Goal: Information Seeking & Learning: Check status

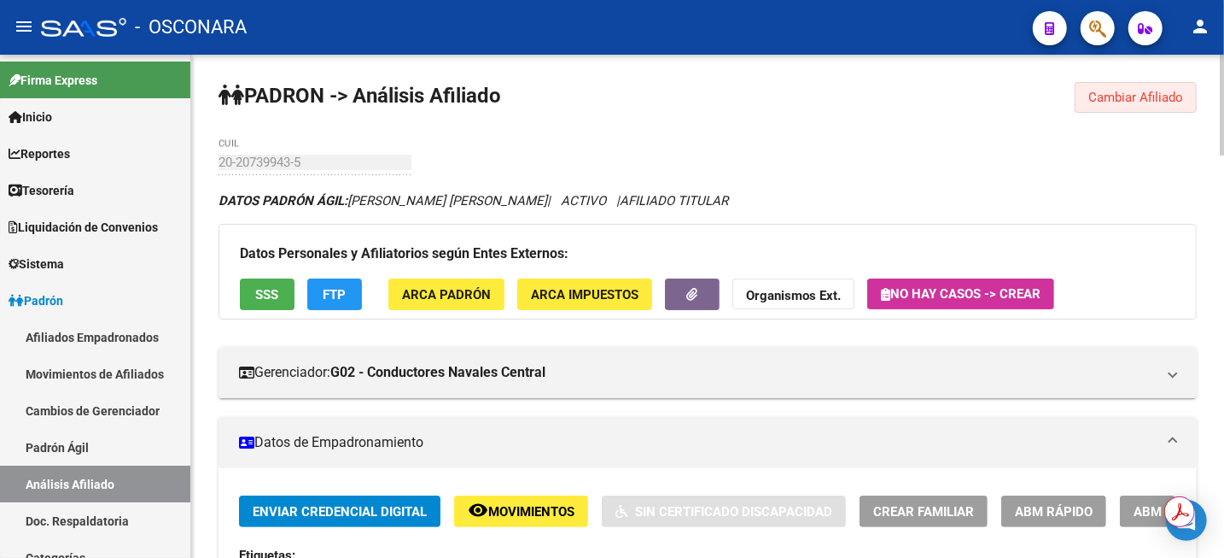
click at [1185, 91] on button "Cambiar Afiliado" at bounding box center [1136, 97] width 122 height 31
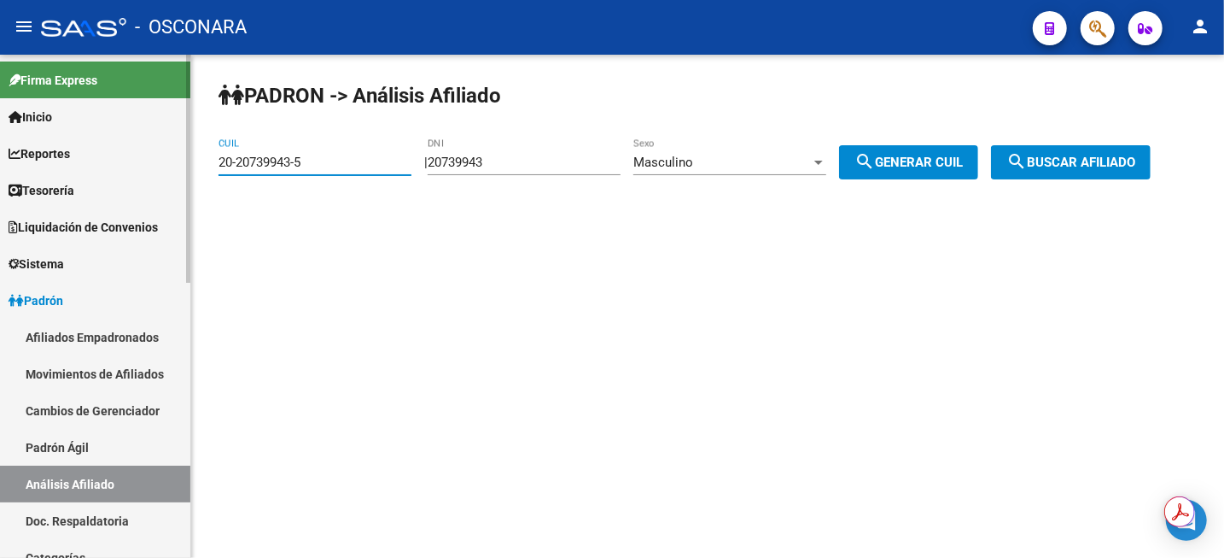
drag, startPoint x: 313, startPoint y: 163, endPoint x: 188, endPoint y: 173, distance: 125.1
click at [188, 173] on mat-sidenav-container "Firma Express Inicio Calendario SSS Instructivos Contacto OS Reportes Tablero d…" at bounding box center [612, 306] width 1224 height 503
paste input "7-26669944-7"
type input "27-26669944-7"
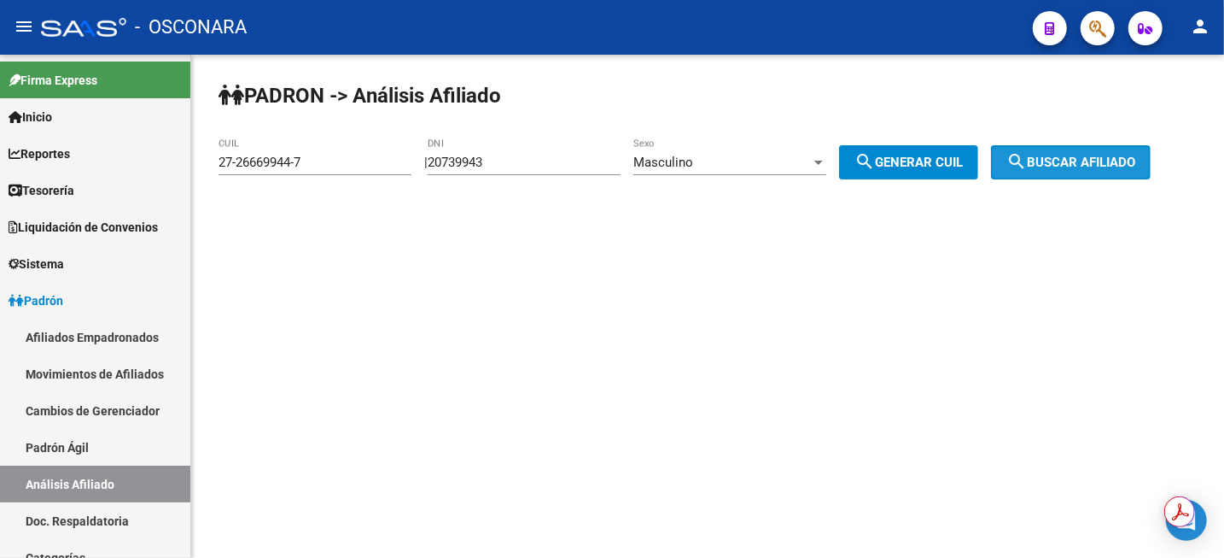
click at [1072, 156] on span "search Buscar afiliado" at bounding box center [1071, 162] width 129 height 15
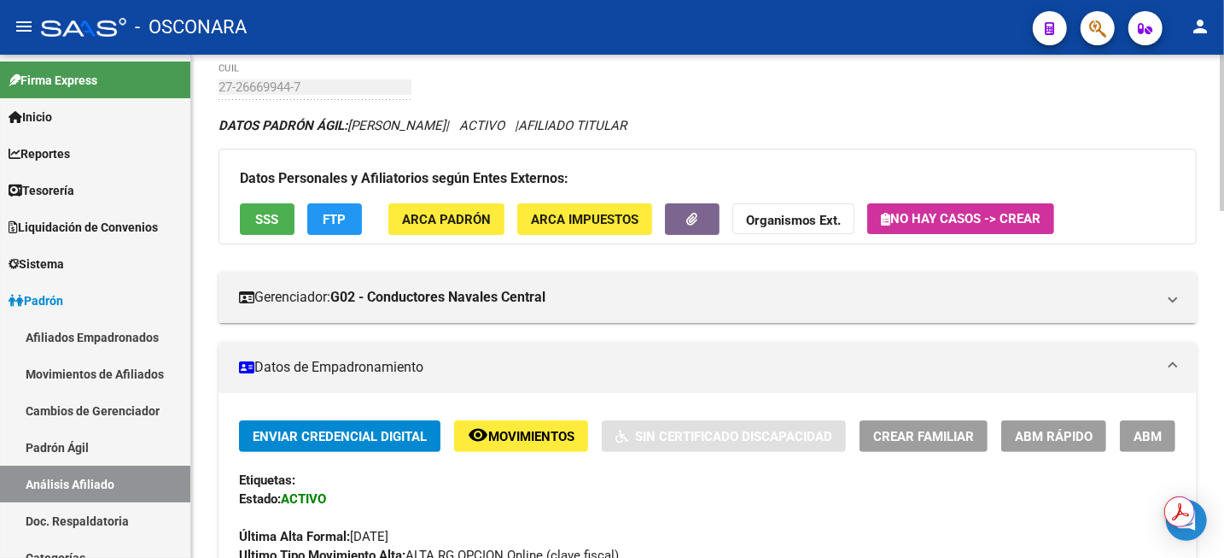
scroll to position [157, 0]
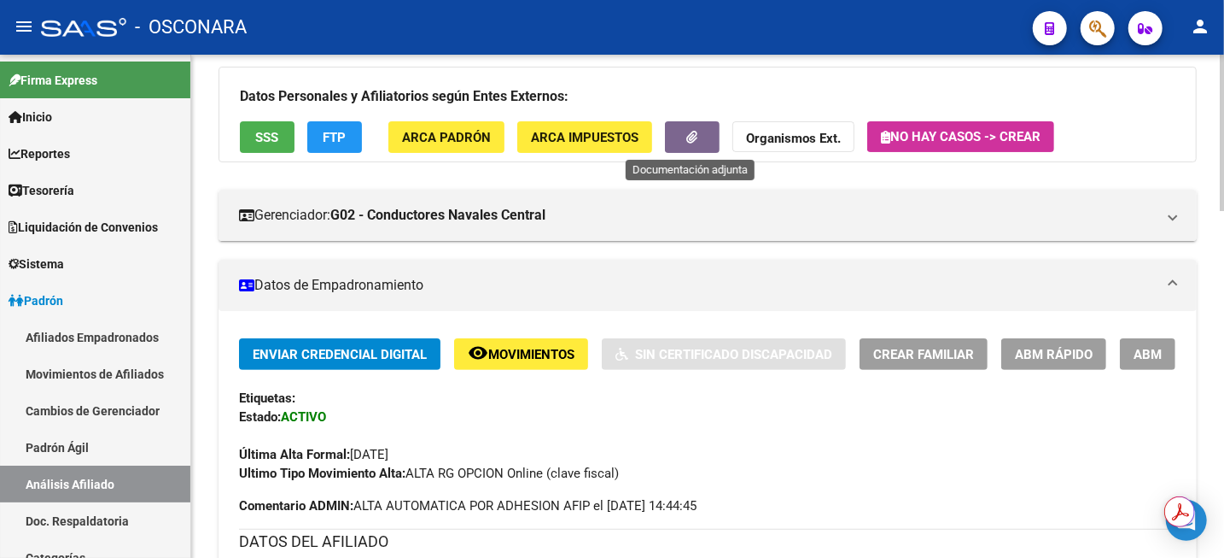
click at [687, 132] on icon "button" at bounding box center [692, 137] width 11 height 13
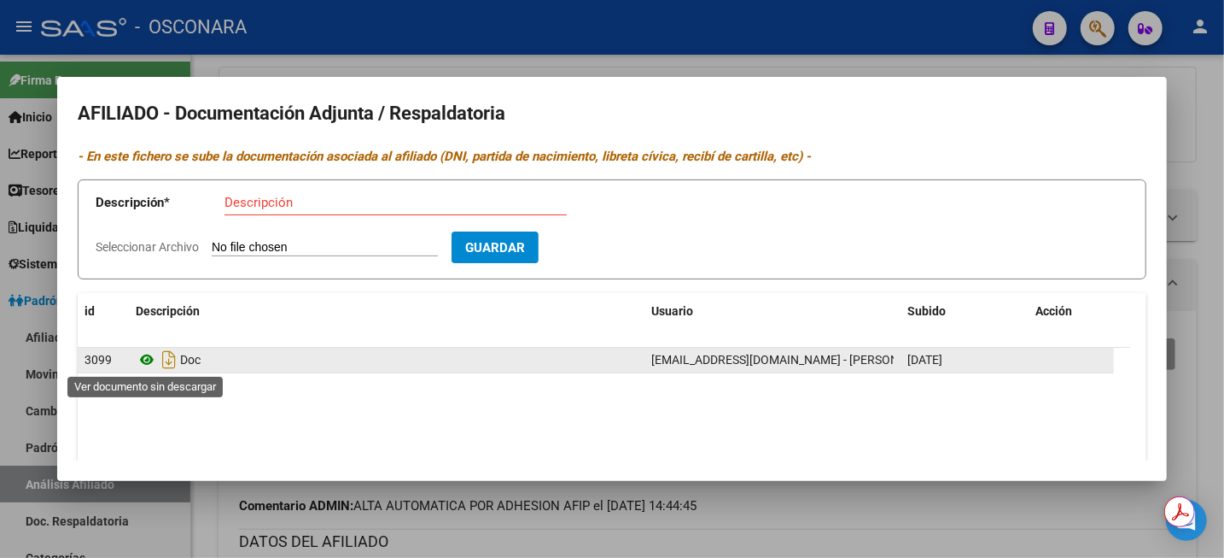
click at [149, 357] on icon at bounding box center [147, 359] width 22 height 20
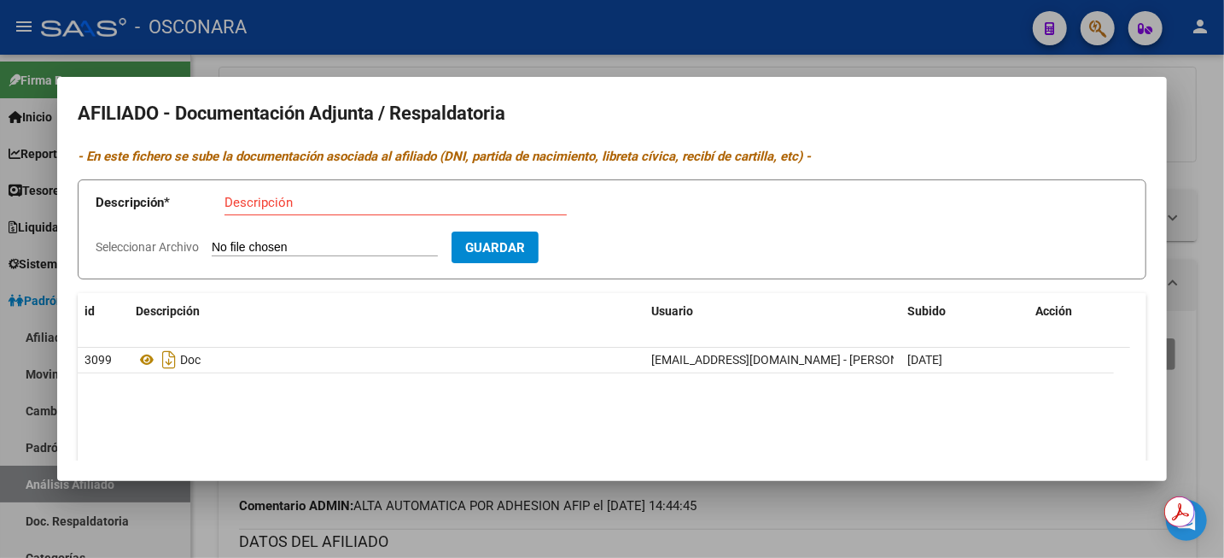
click at [1135, 98] on mat-dialog-content "AFILIADO - Documentación Adjunta / Respaldatoria - En este fichero se sube la d…" at bounding box center [612, 278] width 1110 height 362
click at [1223, 84] on div at bounding box center [612, 279] width 1224 height 558
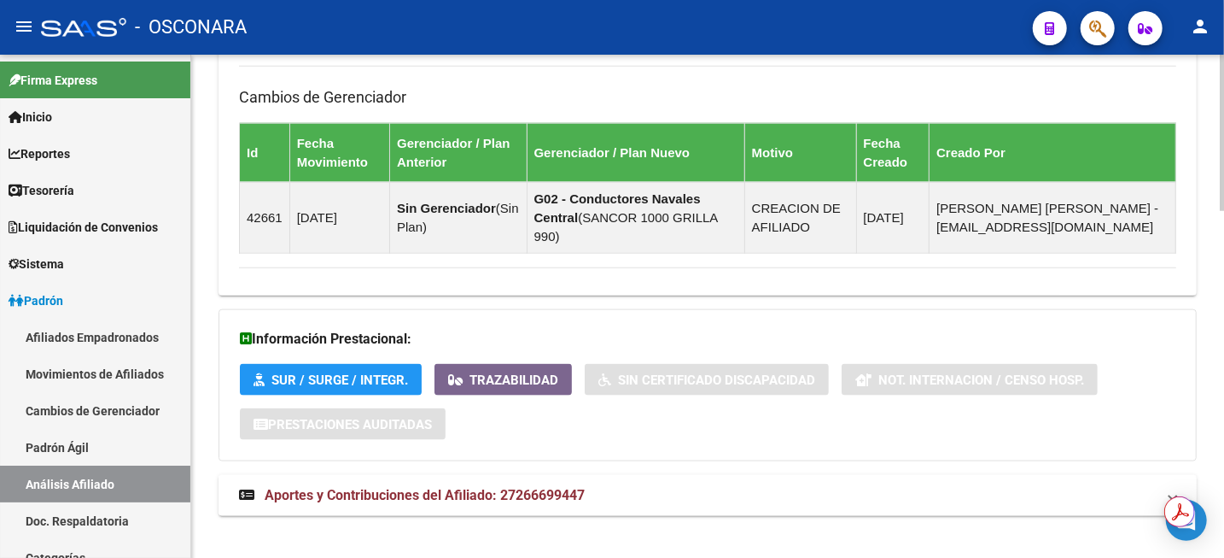
scroll to position [1117, 0]
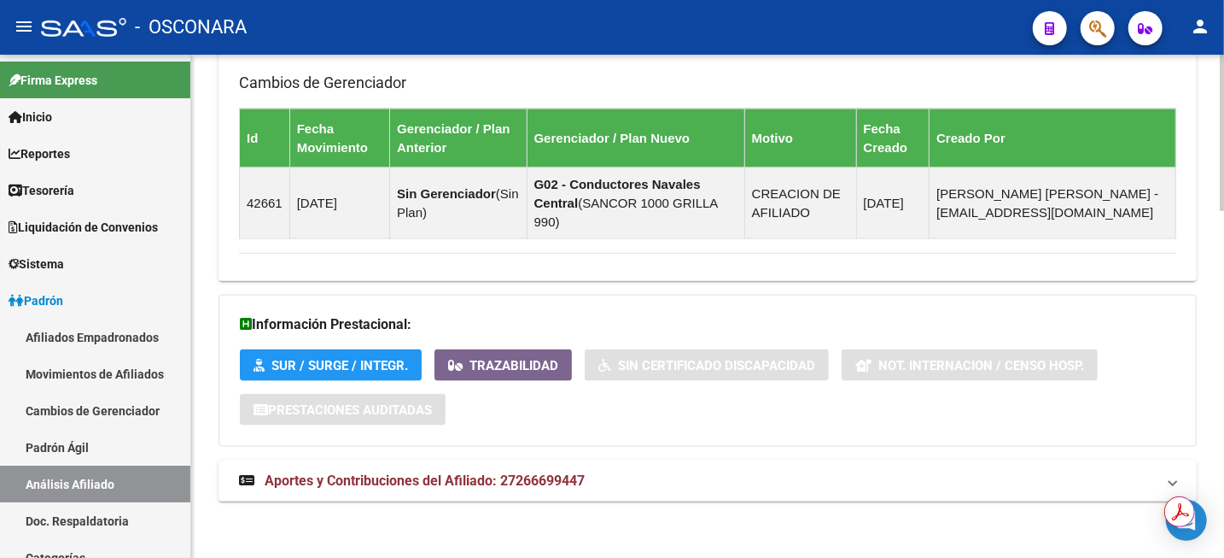
click at [511, 472] on span "Aportes y Contribuciones del Afiliado: 27266699447" at bounding box center [425, 480] width 320 height 16
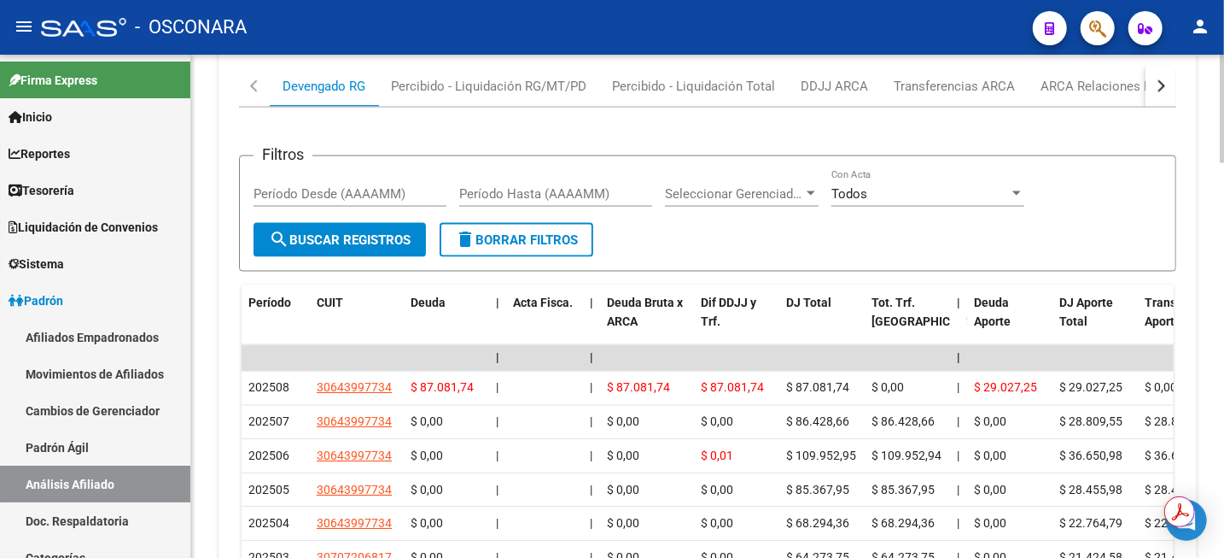
scroll to position [1834, 0]
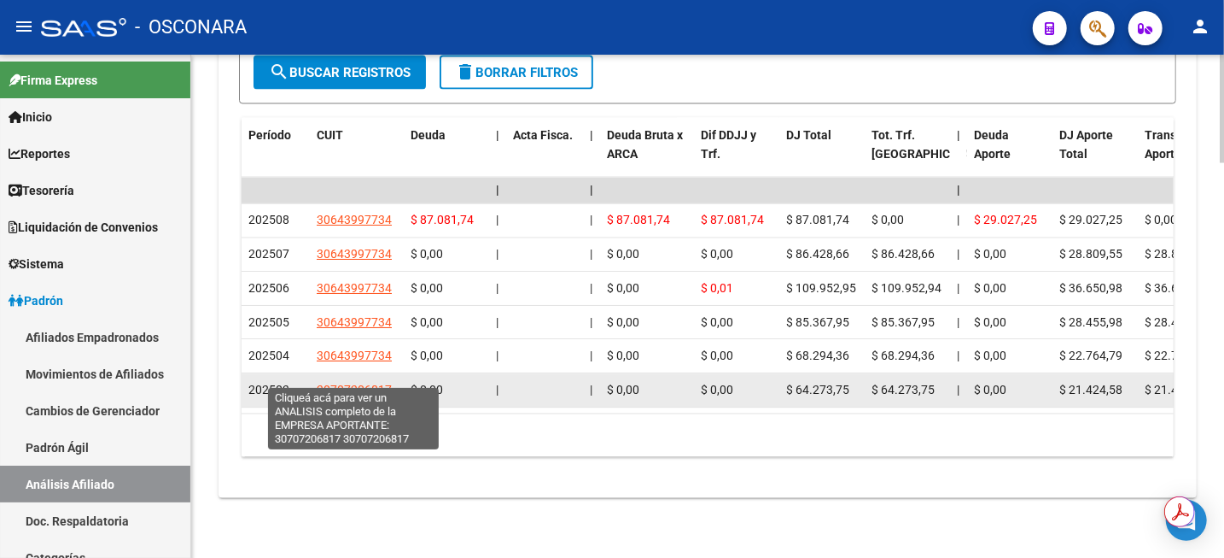
click at [359, 383] on span "30707206817" at bounding box center [354, 390] width 75 height 14
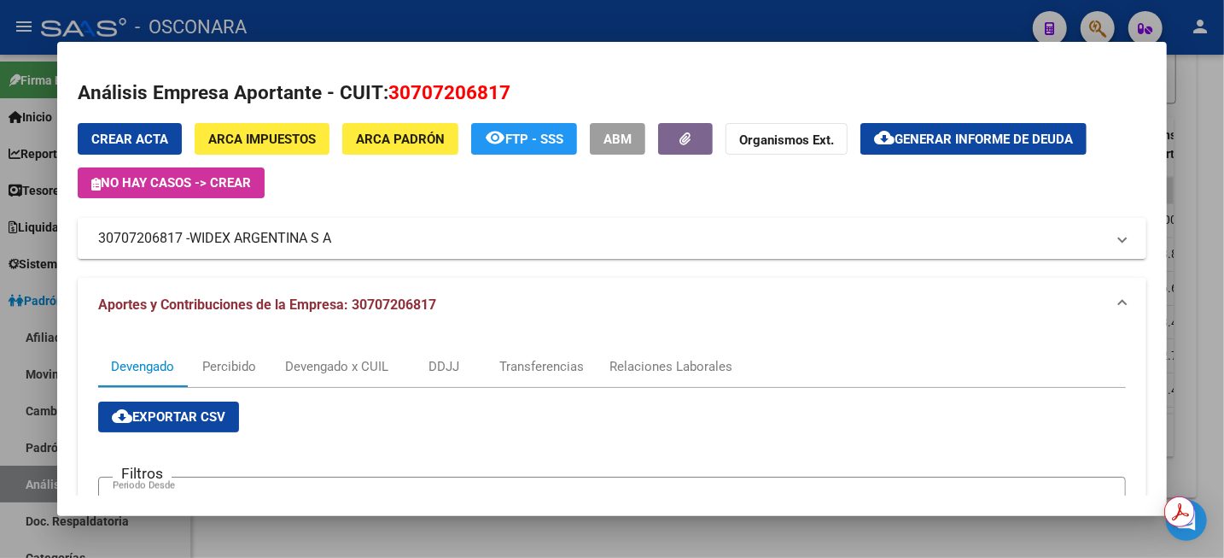
click at [1223, 137] on div at bounding box center [612, 279] width 1224 height 558
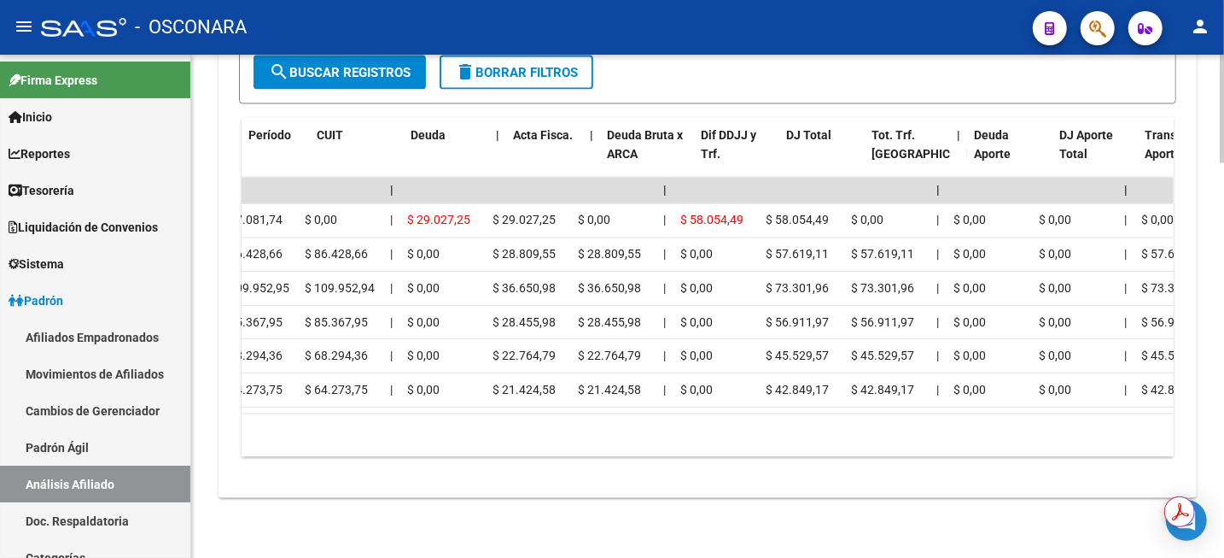
scroll to position [0, 0]
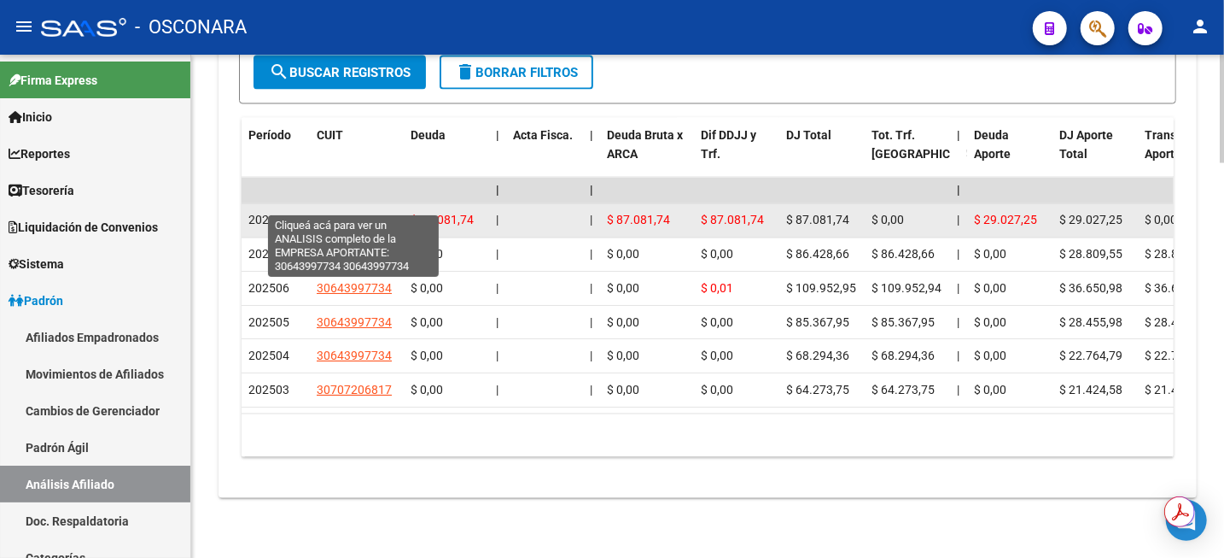
click at [346, 213] on span "30643997734" at bounding box center [354, 220] width 75 height 14
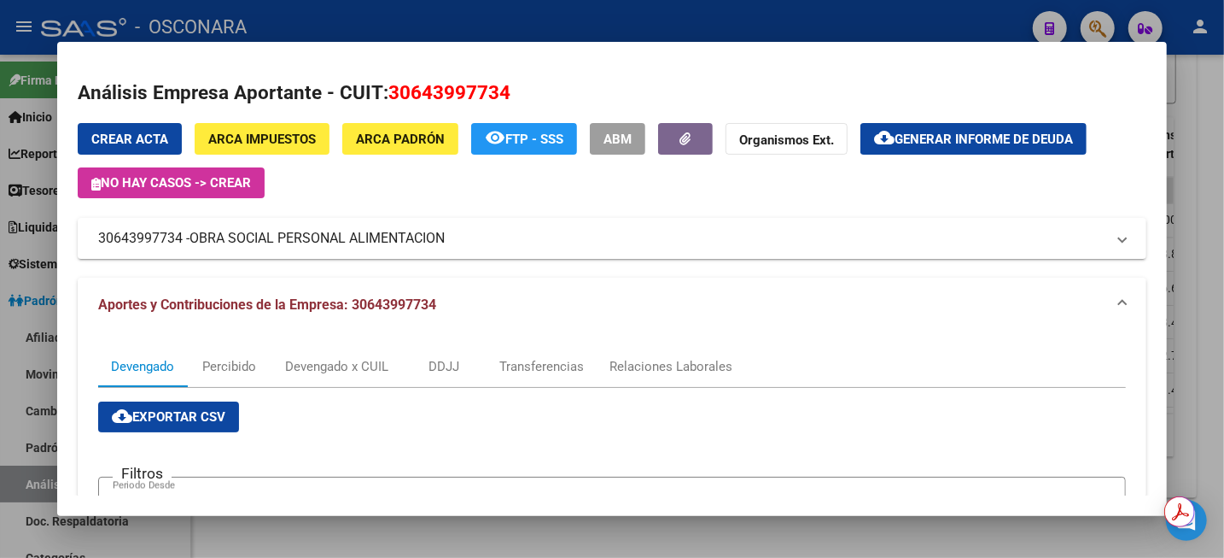
click at [1223, 150] on div at bounding box center [612, 279] width 1224 height 558
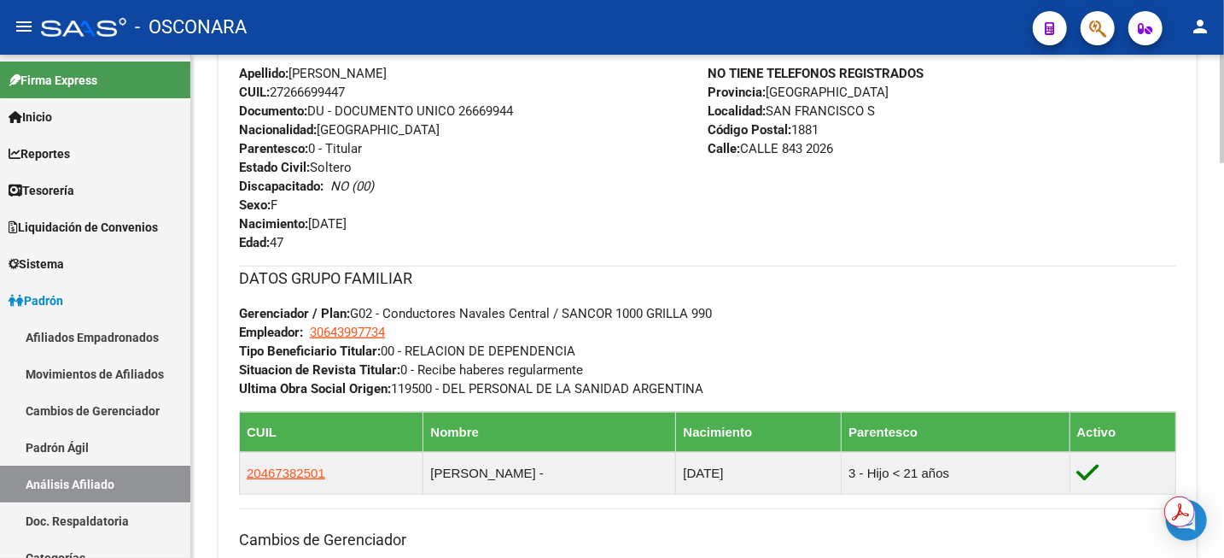
scroll to position [553, 0]
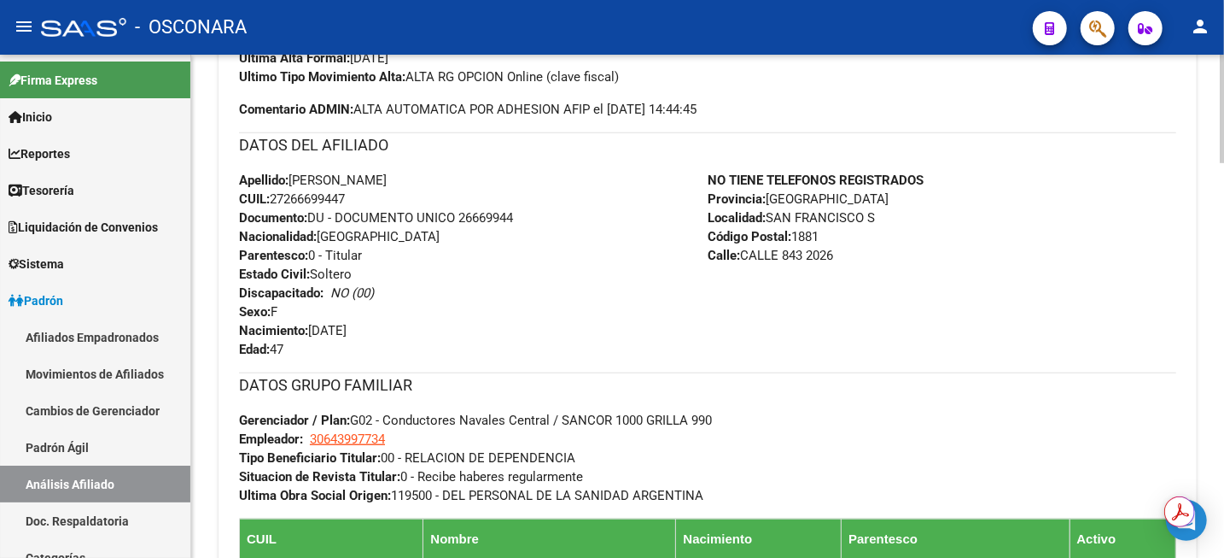
click at [311, 200] on span "CUIL: 27266699447" at bounding box center [292, 198] width 106 height 15
copy span "27266699447"
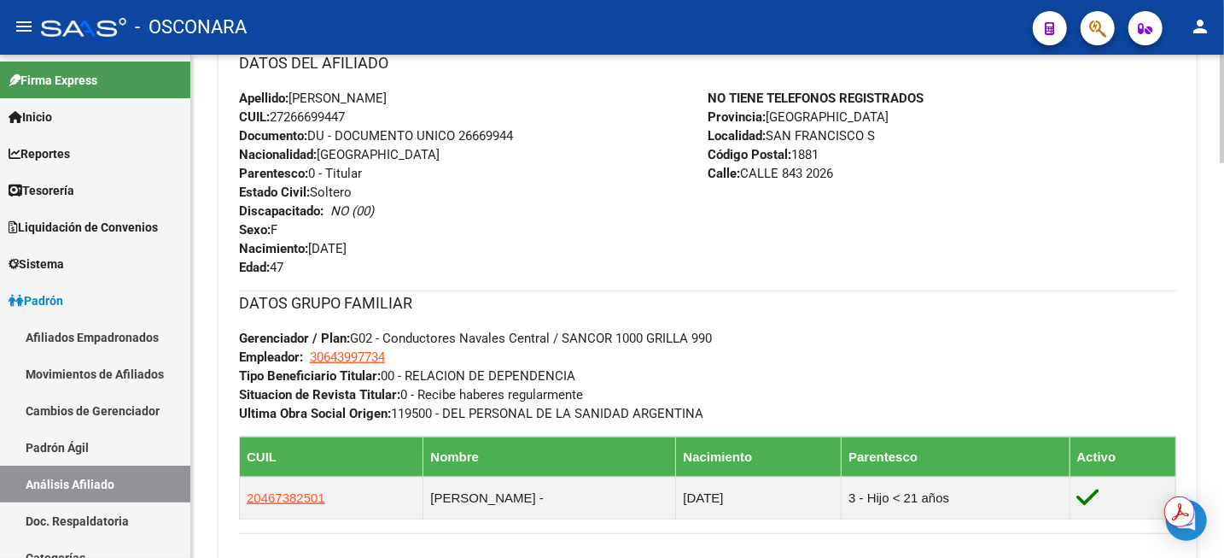
scroll to position [660, 0]
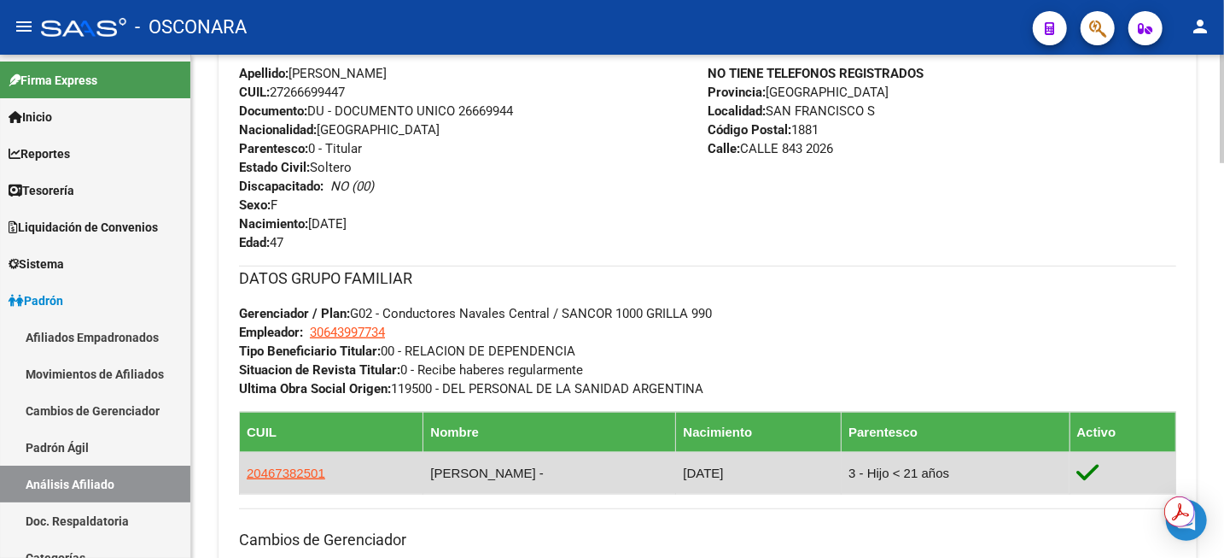
click at [261, 476] on span "20467382501" at bounding box center [286, 472] width 79 height 15
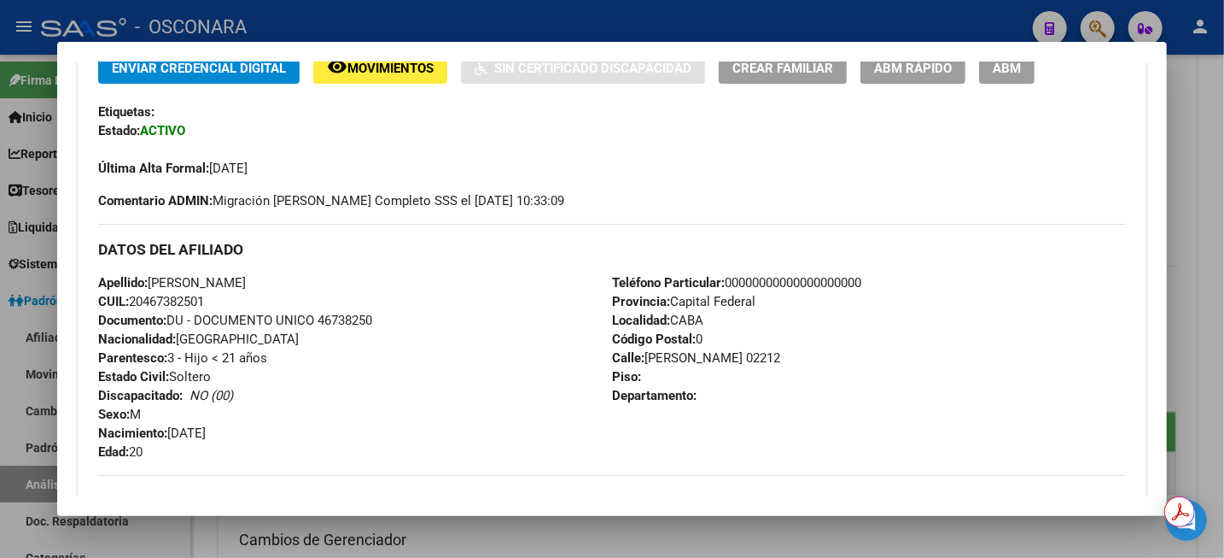
scroll to position [427, 0]
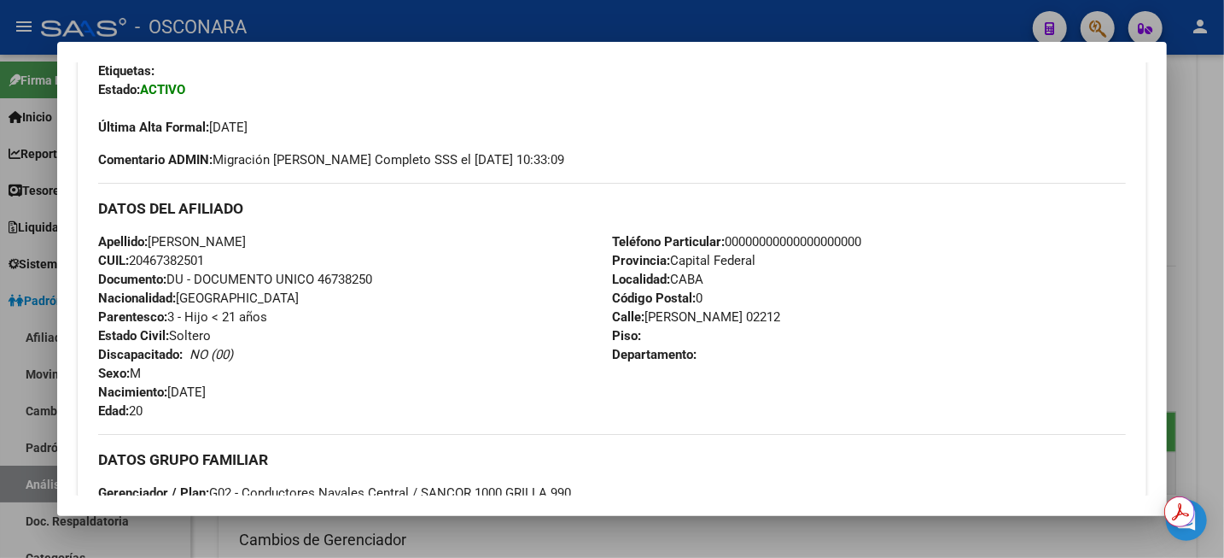
click at [1223, 135] on div at bounding box center [612, 279] width 1224 height 558
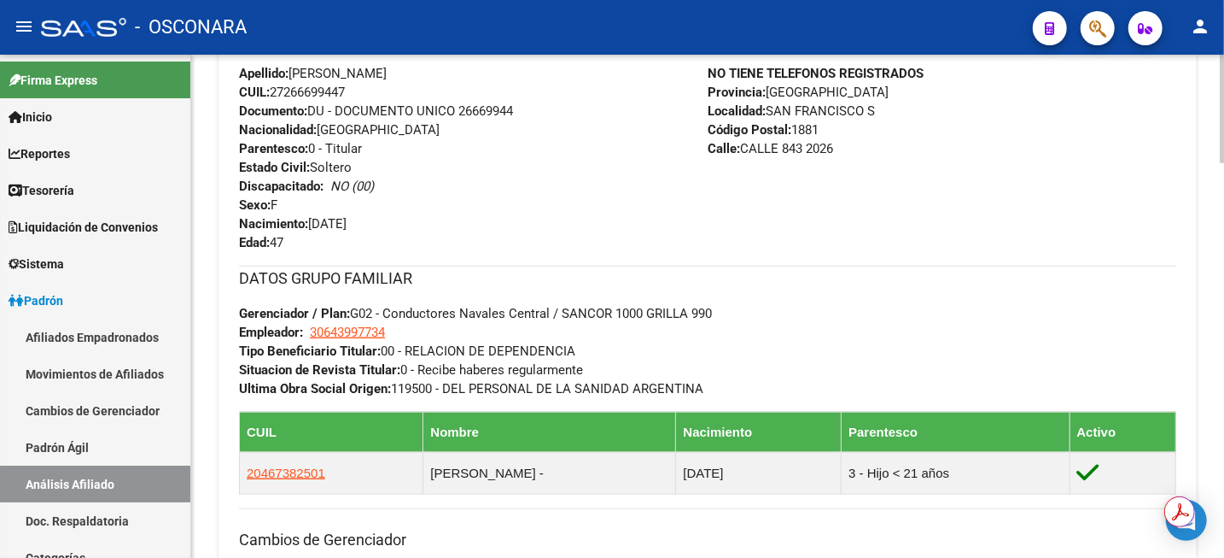
click at [329, 88] on span "CUIL: 27266699447" at bounding box center [292, 92] width 106 height 15
click at [481, 107] on span "Documento: DU - DOCUMENTO UNICO 26669944" at bounding box center [376, 110] width 274 height 15
copy span "26669944"
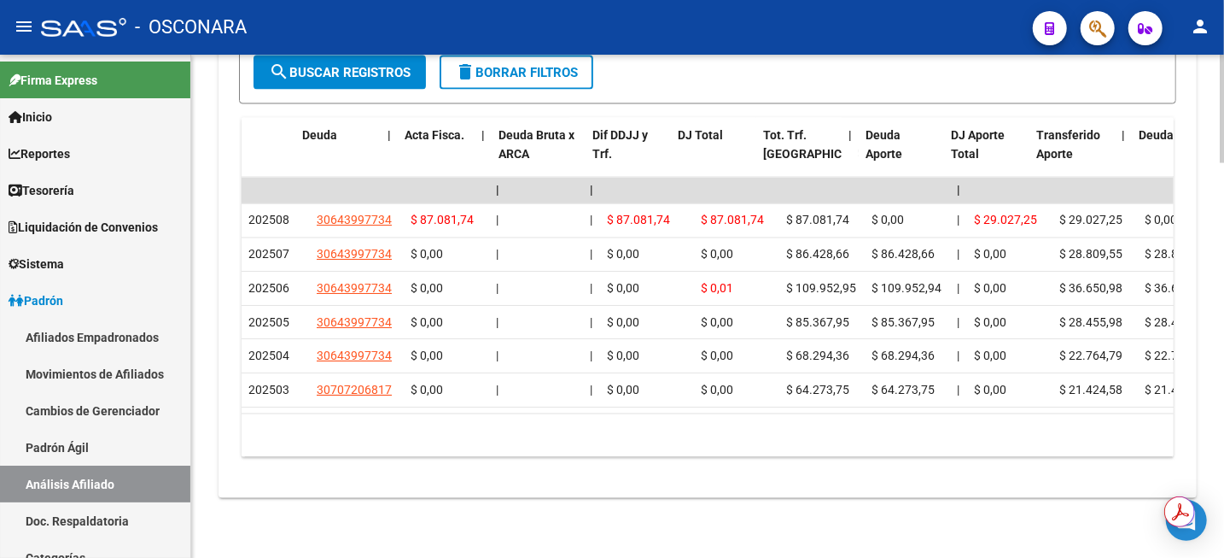
scroll to position [0, 0]
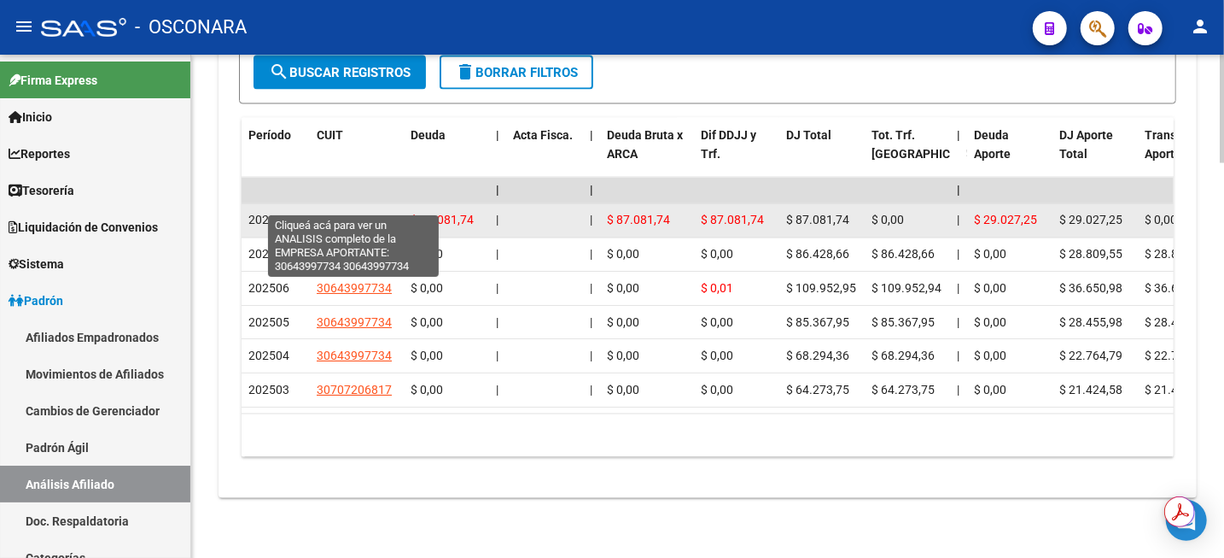
click at [370, 213] on span "30643997734" at bounding box center [354, 220] width 75 height 14
type textarea "30643997734"
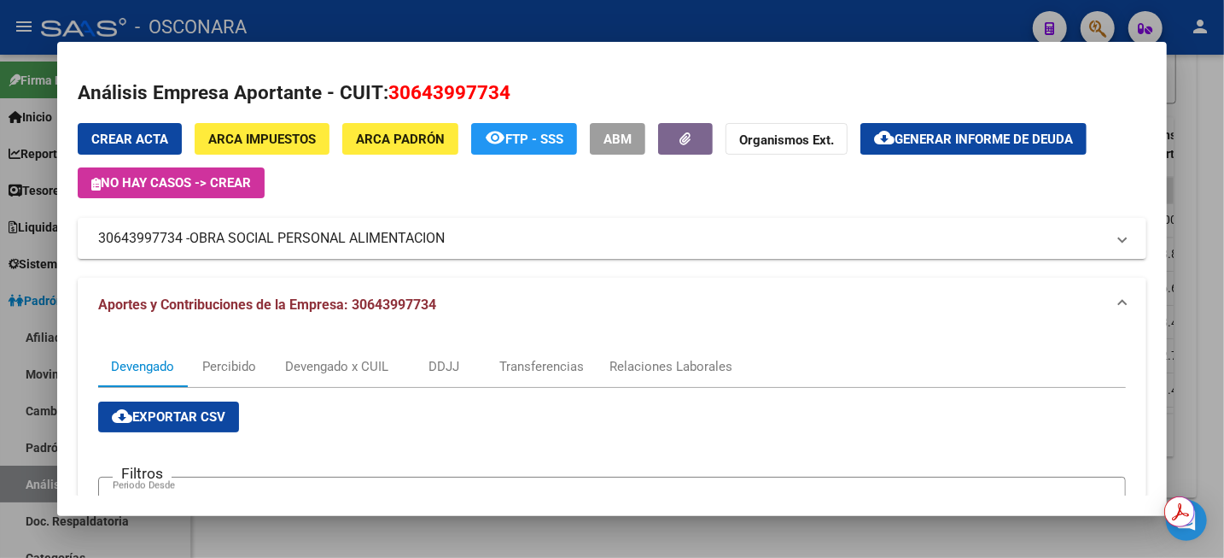
click at [1220, 132] on div at bounding box center [612, 279] width 1224 height 558
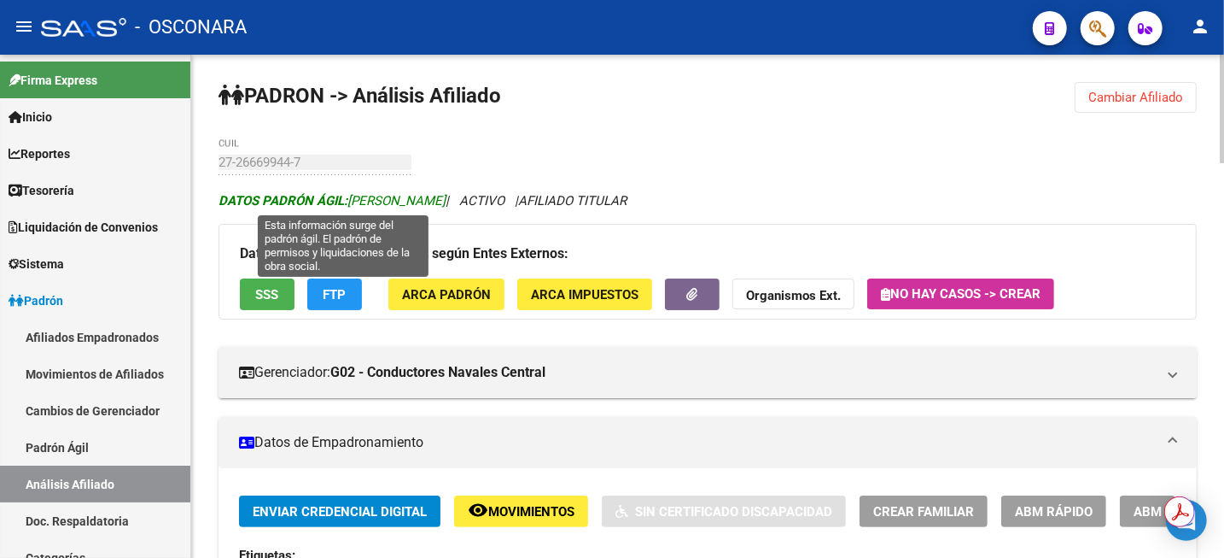
drag, startPoint x: 350, startPoint y: 202, endPoint x: 463, endPoint y: 202, distance: 112.7
click at [446, 202] on span "DATOS [PERSON_NAME] ÁGIL: [PERSON_NAME]" at bounding box center [332, 200] width 227 height 15
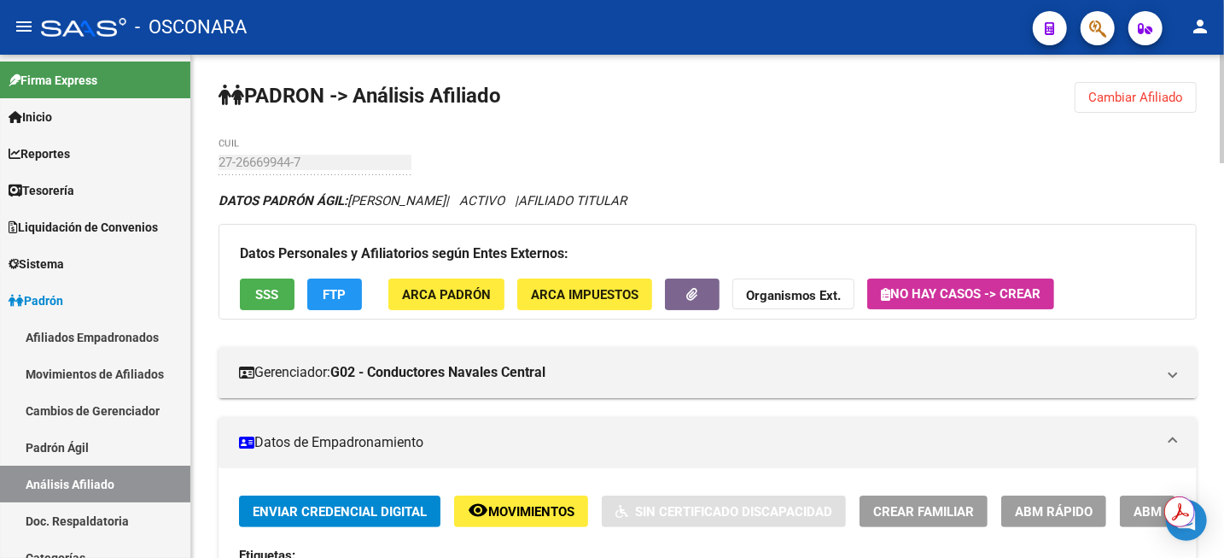
copy span "[PERSON_NAME]"
click at [810, 33] on div "- OSCONARA" at bounding box center [530, 28] width 979 height 38
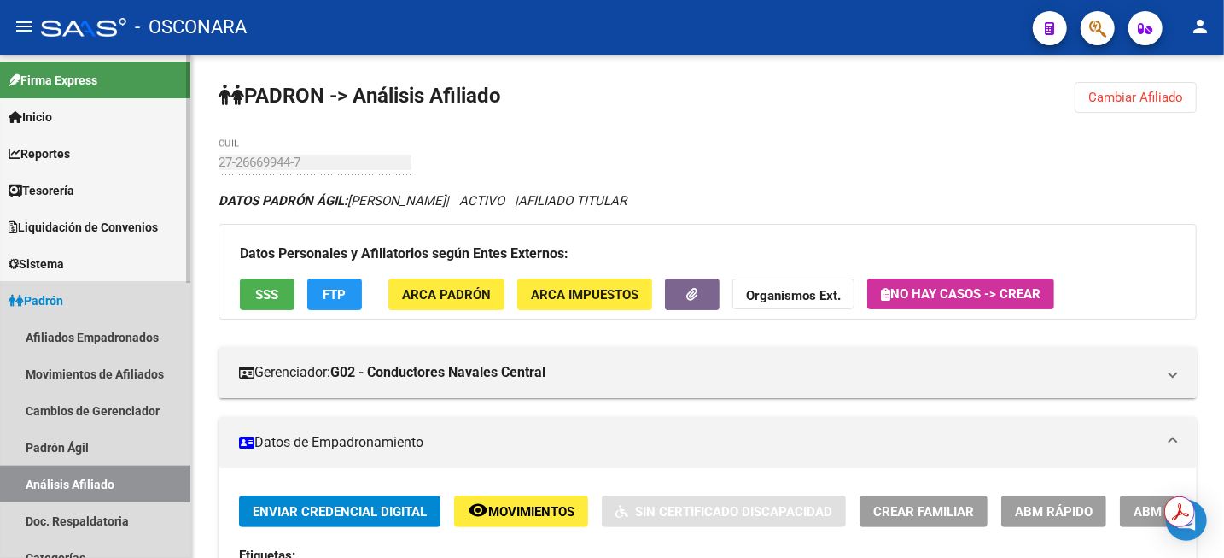
click at [124, 495] on link "Análisis Afiliado" at bounding box center [95, 483] width 190 height 37
click at [113, 422] on link "Cambios de Gerenciador" at bounding box center [95, 410] width 190 height 37
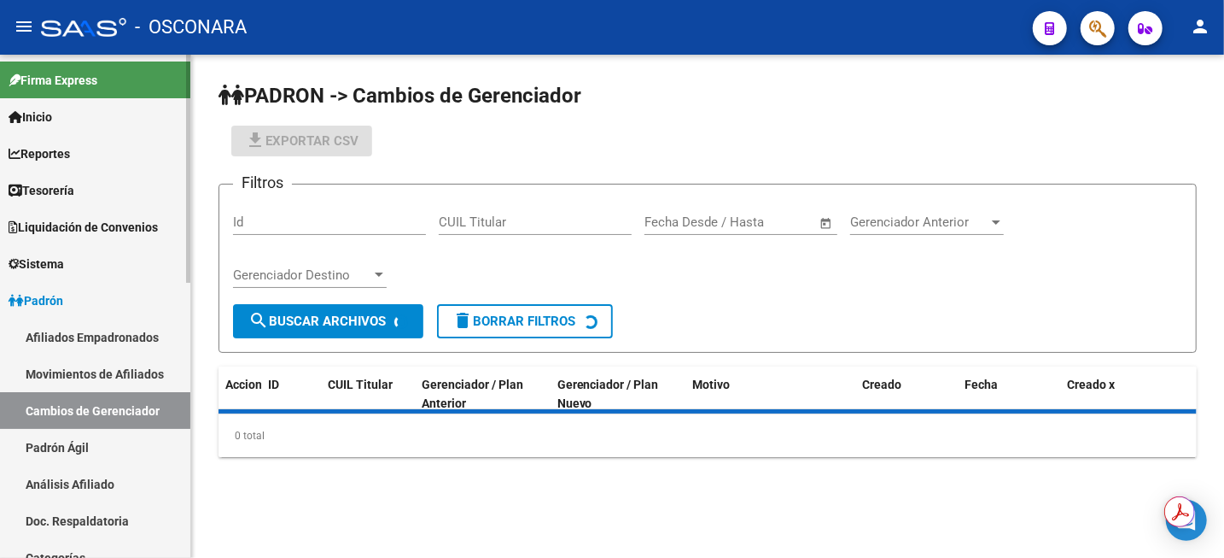
click at [127, 477] on link "Análisis Afiliado" at bounding box center [95, 483] width 190 height 37
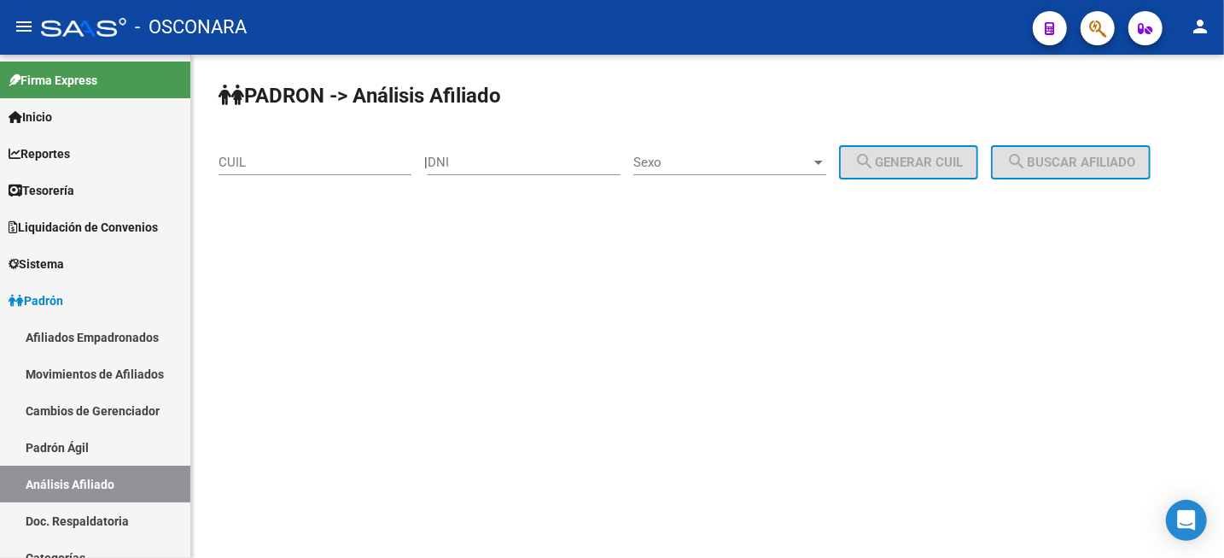
click at [330, 159] on input "CUIL" at bounding box center [315, 162] width 193 height 15
paste input
paste input "20-33366895-6"
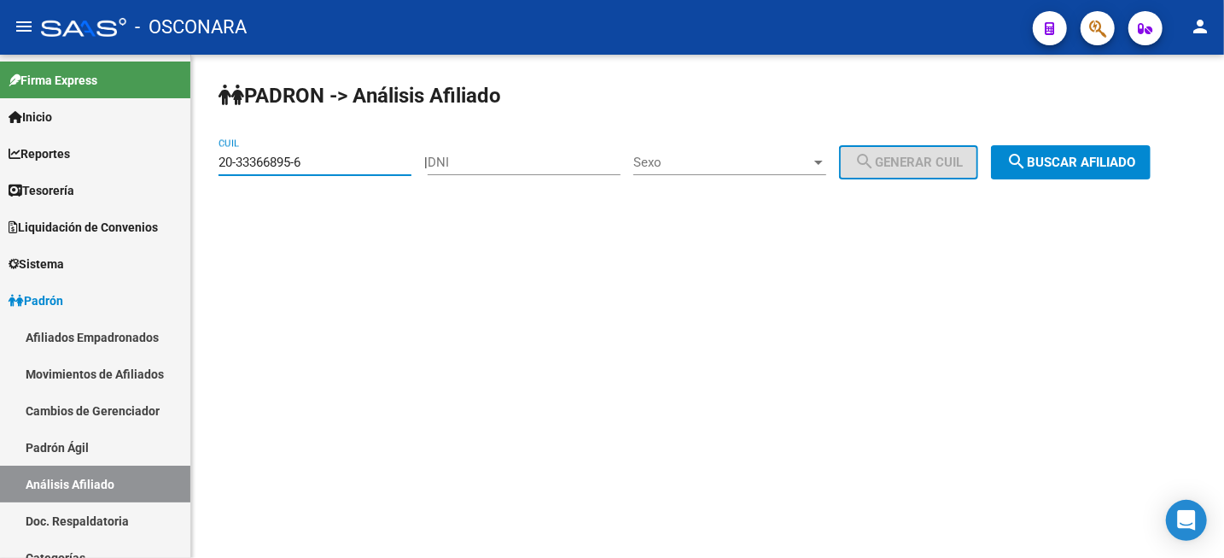
type input "20-33366895-6"
click at [1125, 159] on span "search Buscar afiliado" at bounding box center [1071, 162] width 129 height 15
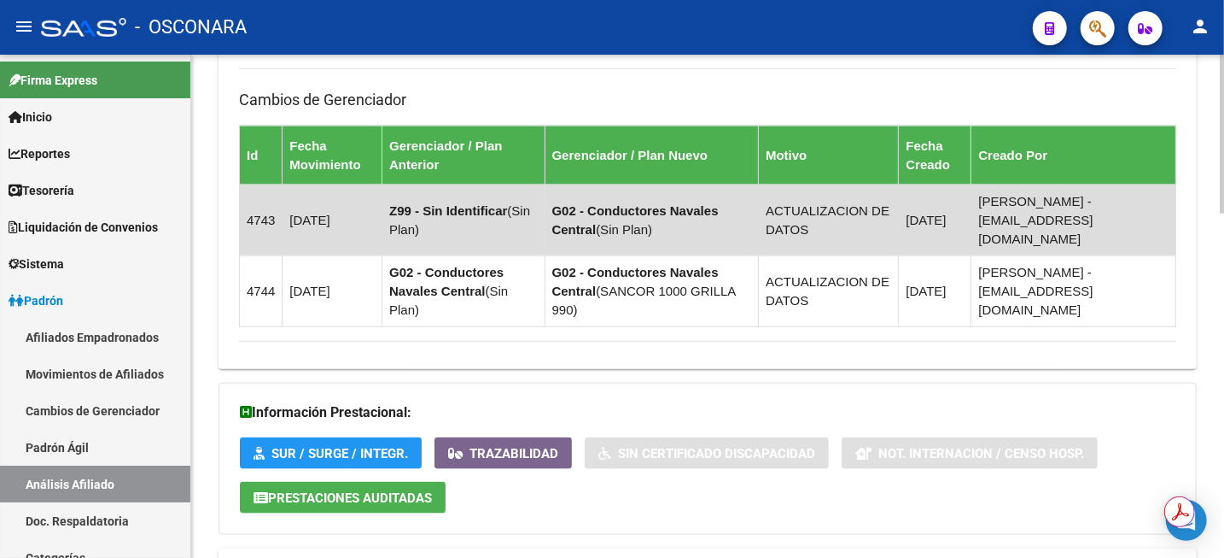
scroll to position [1087, 0]
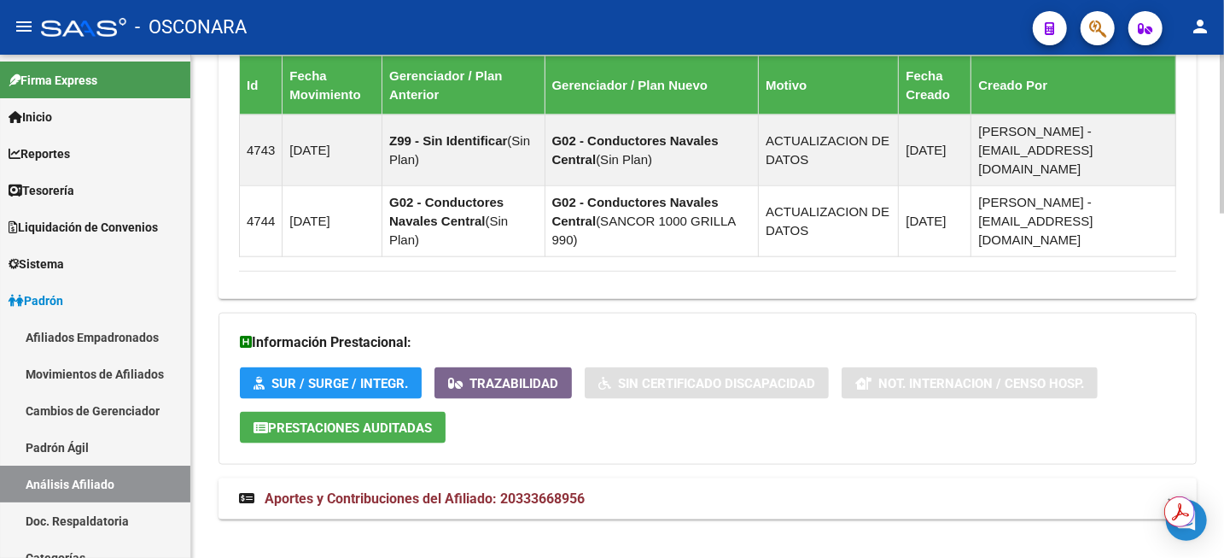
click at [518, 490] on span "Aportes y Contribuciones del Afiliado: 20333668956" at bounding box center [425, 498] width 320 height 16
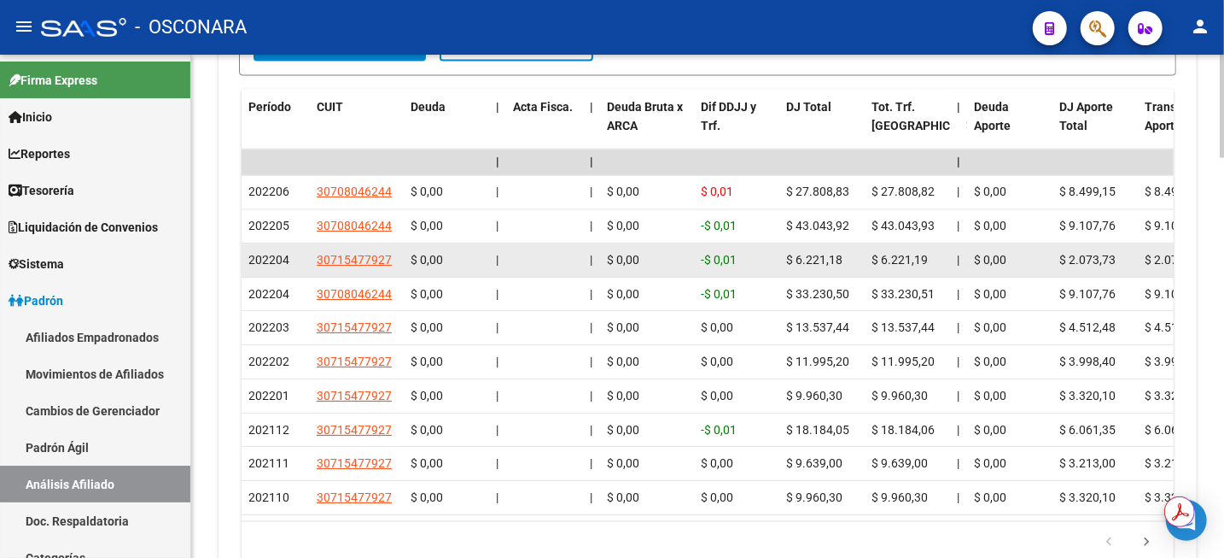
scroll to position [1727, 0]
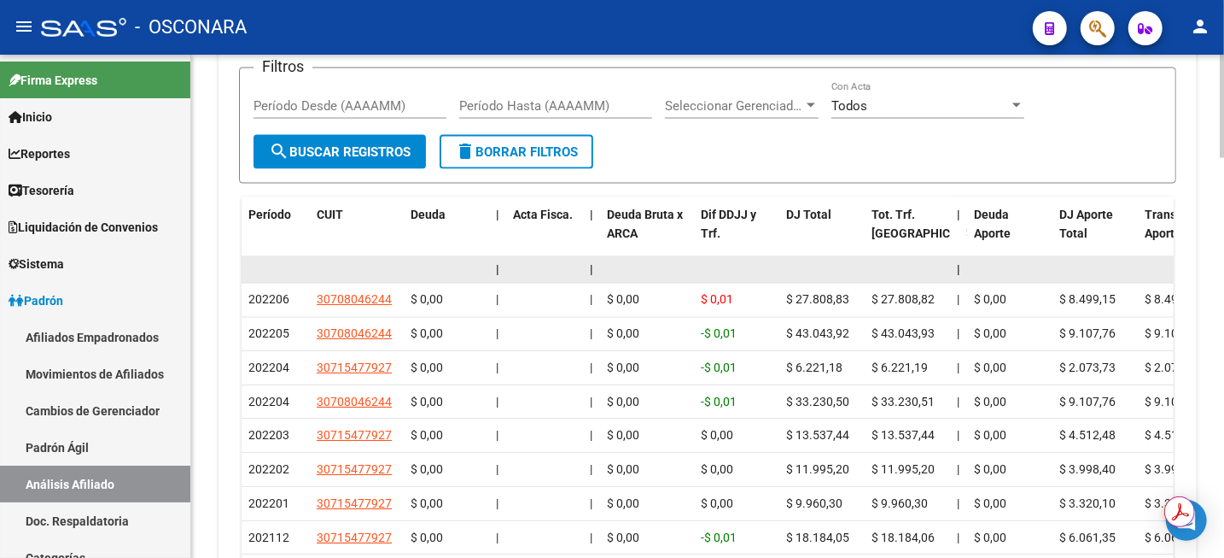
drag, startPoint x: 258, startPoint y: 270, endPoint x: 363, endPoint y: 259, distance: 105.6
click at [363, 259] on datatable-scroller "| | | | | | | | | | | | | 202206 30708046244 $ 0,00 | | $ 0,00 $ 0,01 $ 27.808,…" at bounding box center [708, 440] width 932 height 366
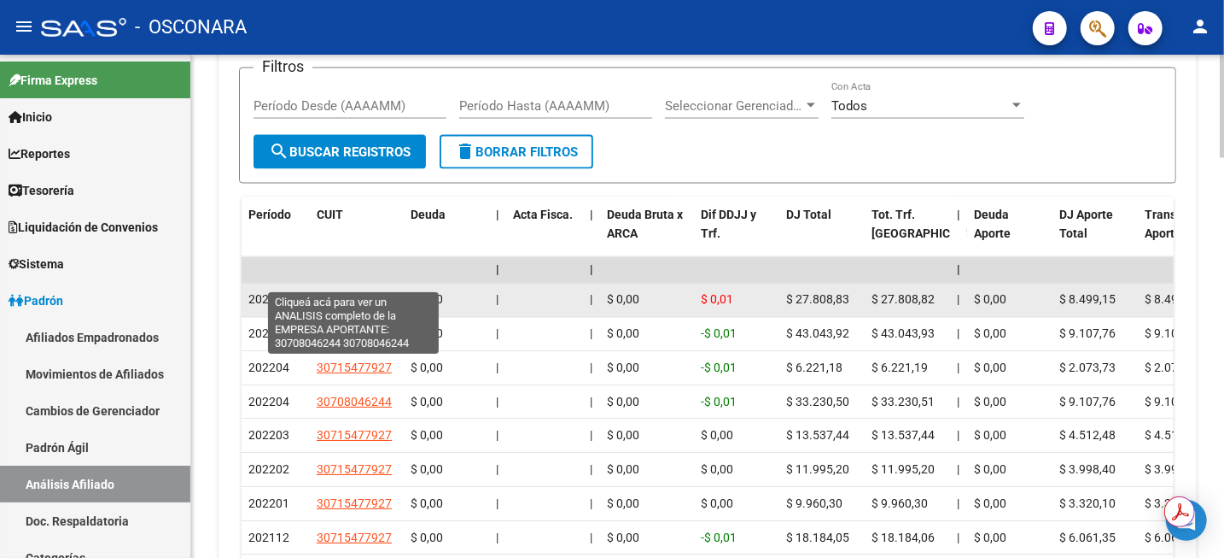
click at [366, 293] on span "30708046244" at bounding box center [354, 300] width 75 height 14
type textarea "30708046244"
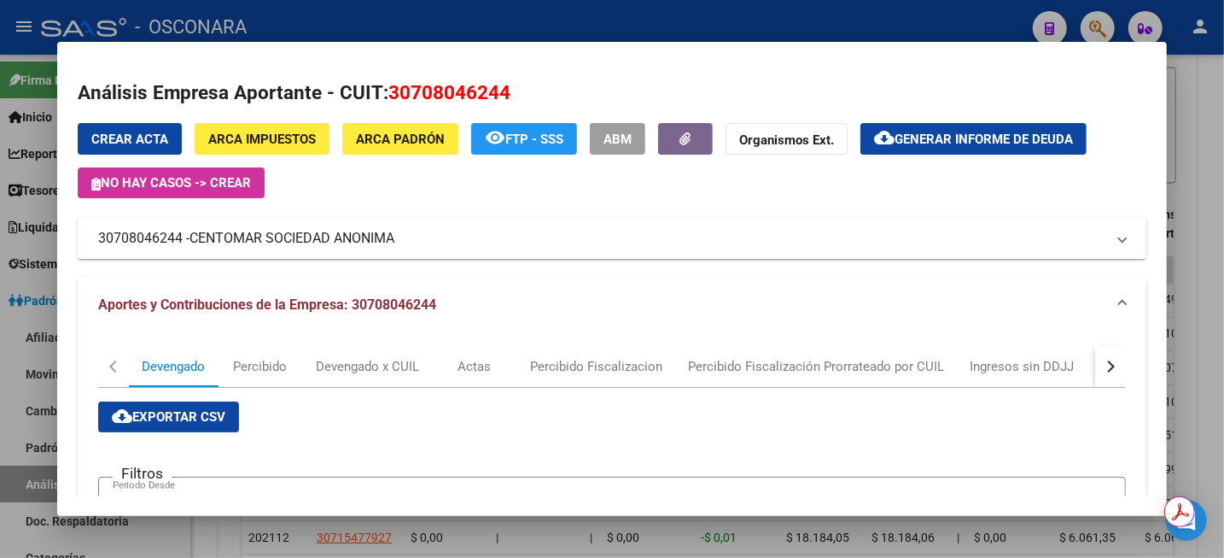
click at [1213, 143] on div at bounding box center [612, 279] width 1224 height 558
